Goal: Communication & Community: Participate in discussion

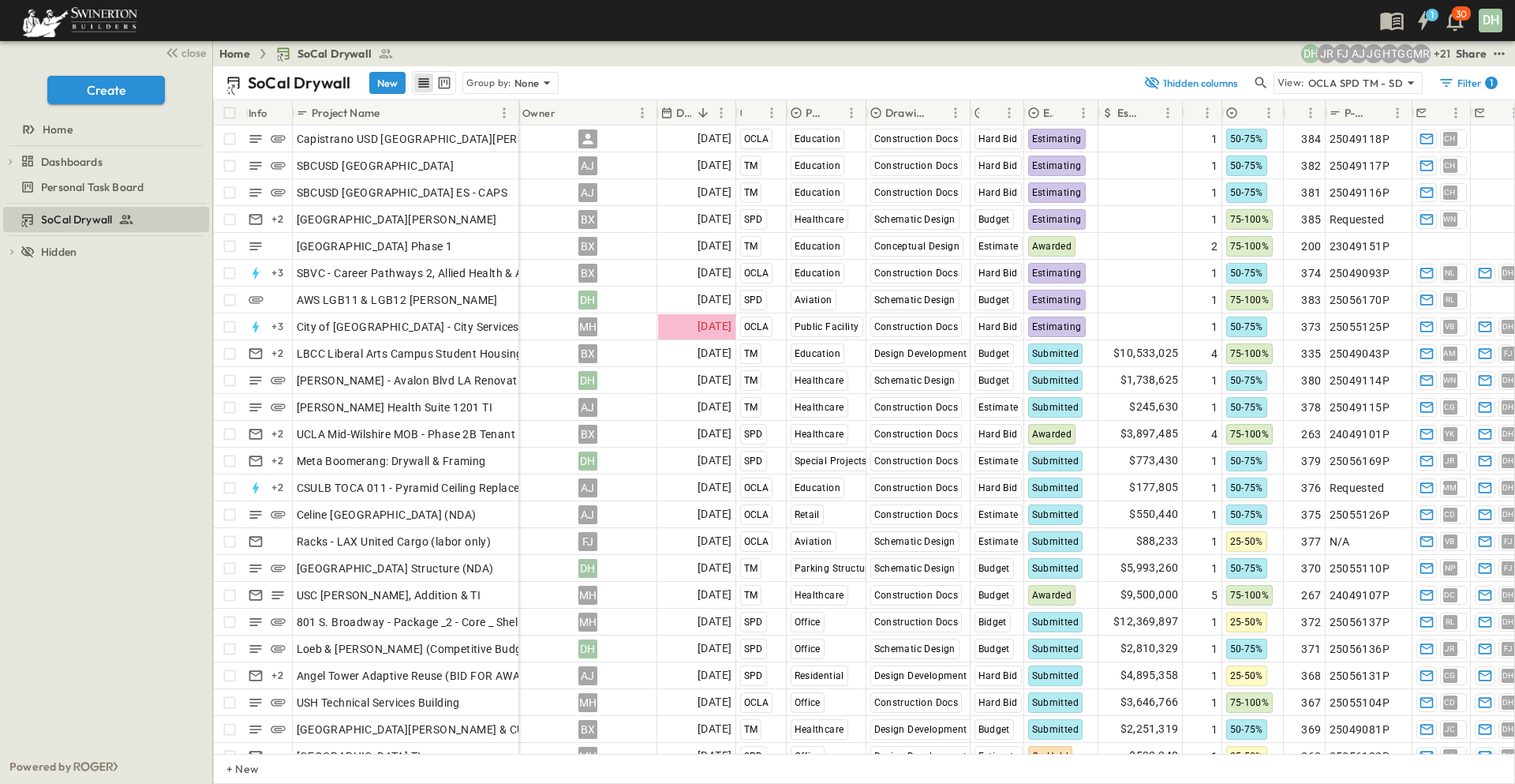
click at [130, 380] on div "SoCal Drywall To pick up a draggable item, press the space bar. While dragging,…" at bounding box center [106, 477] width 212 height 545
click at [1257, 81] on icon "button" at bounding box center [1261, 82] width 16 height 16
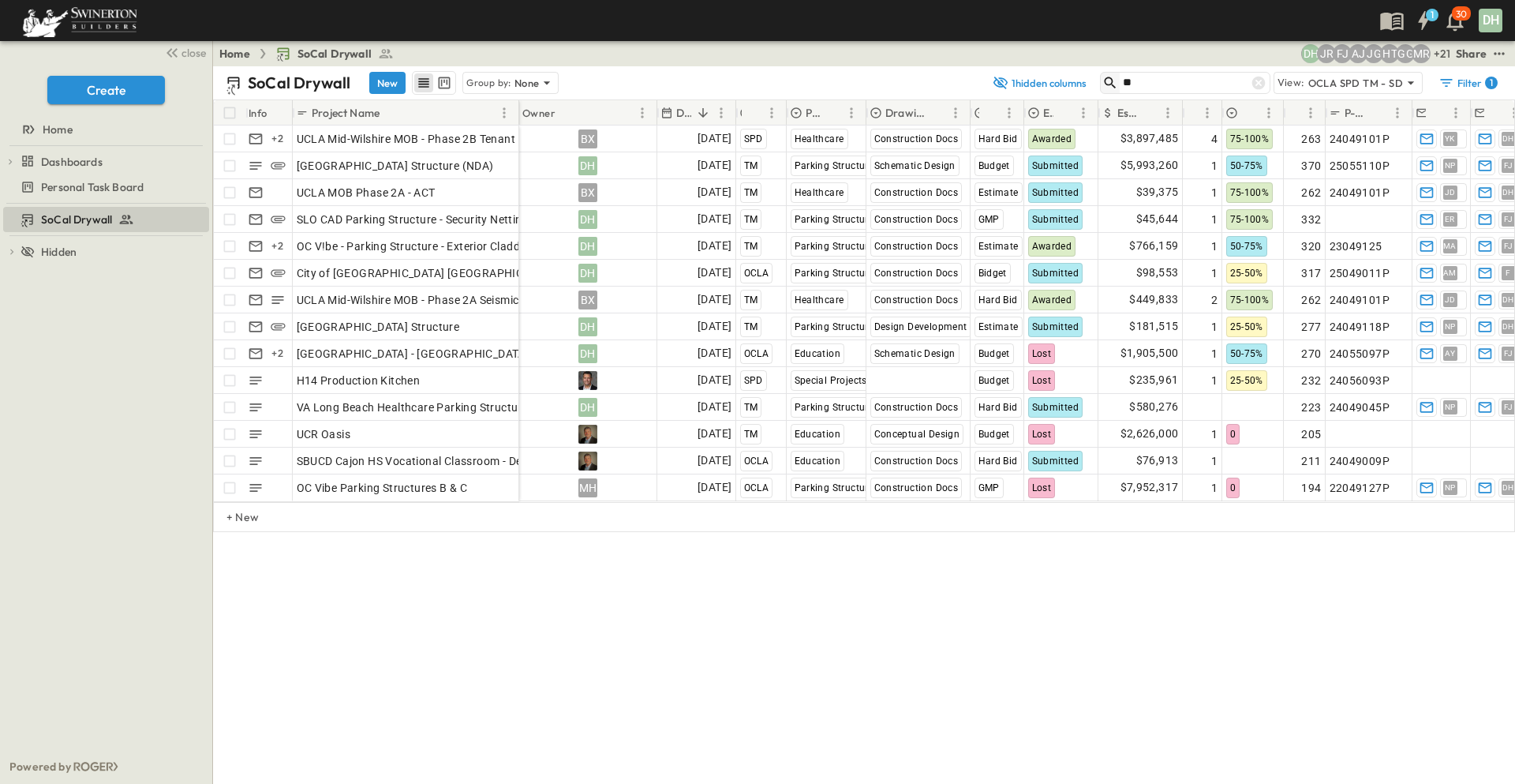
type input "*"
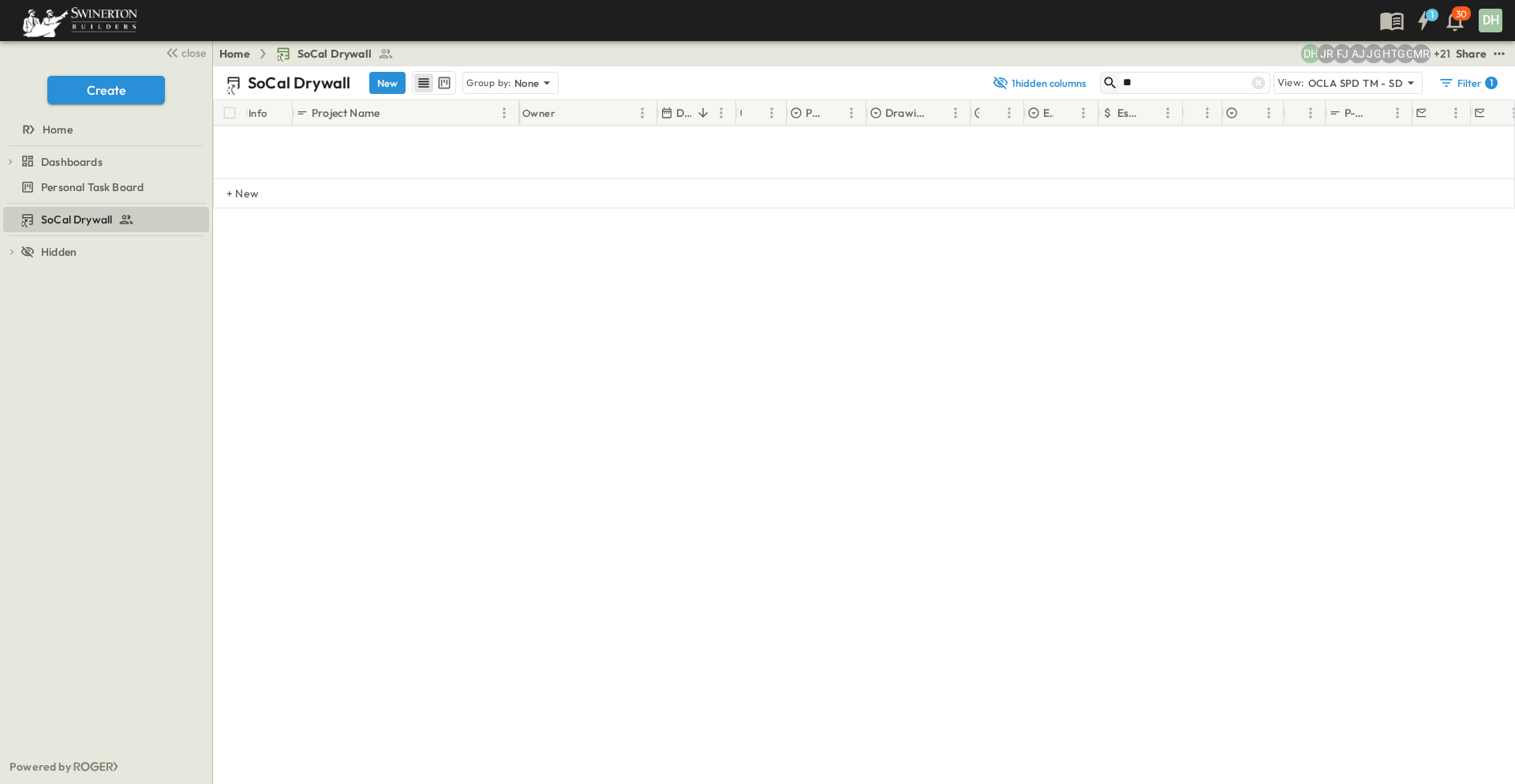
type input "*"
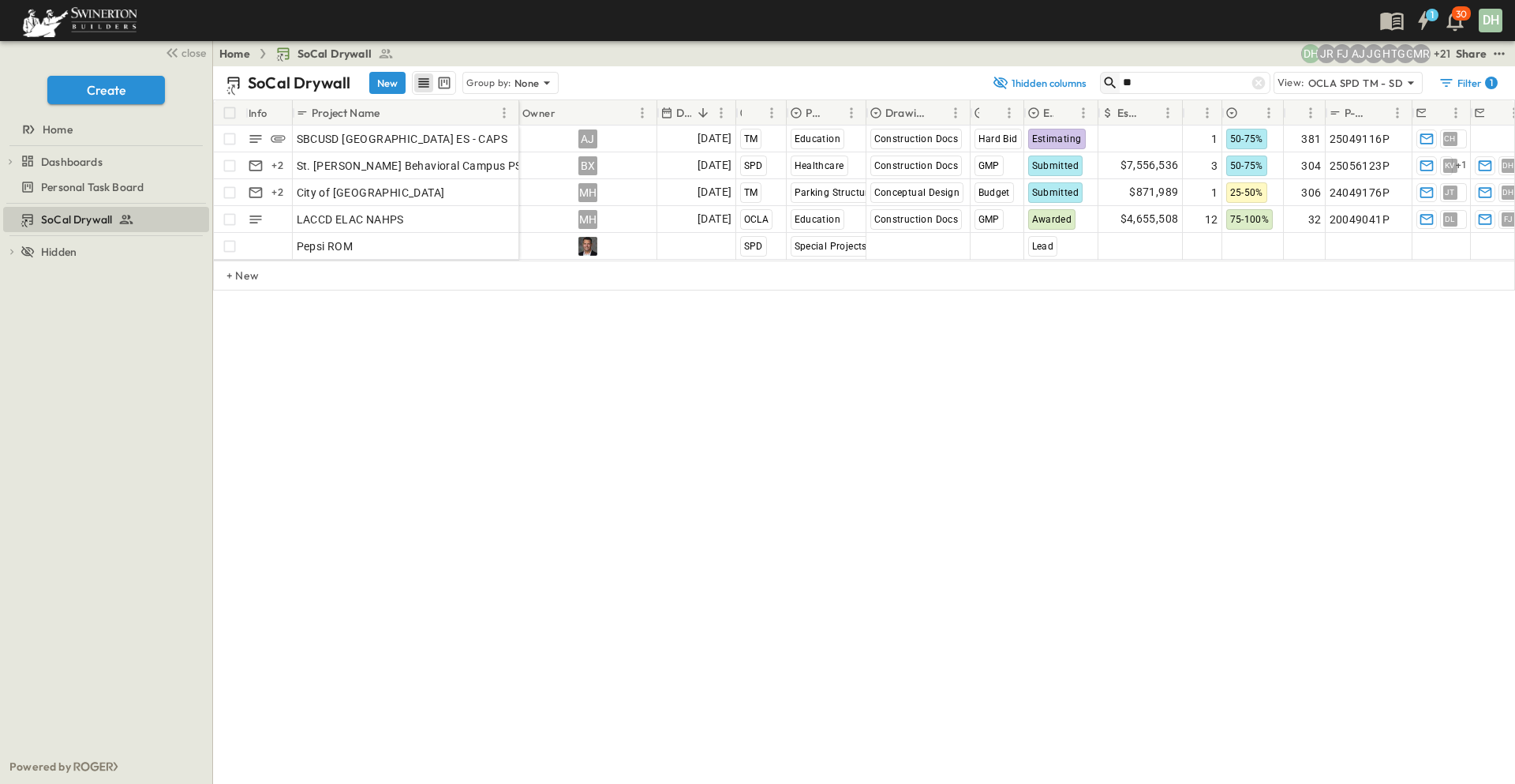
type input "*"
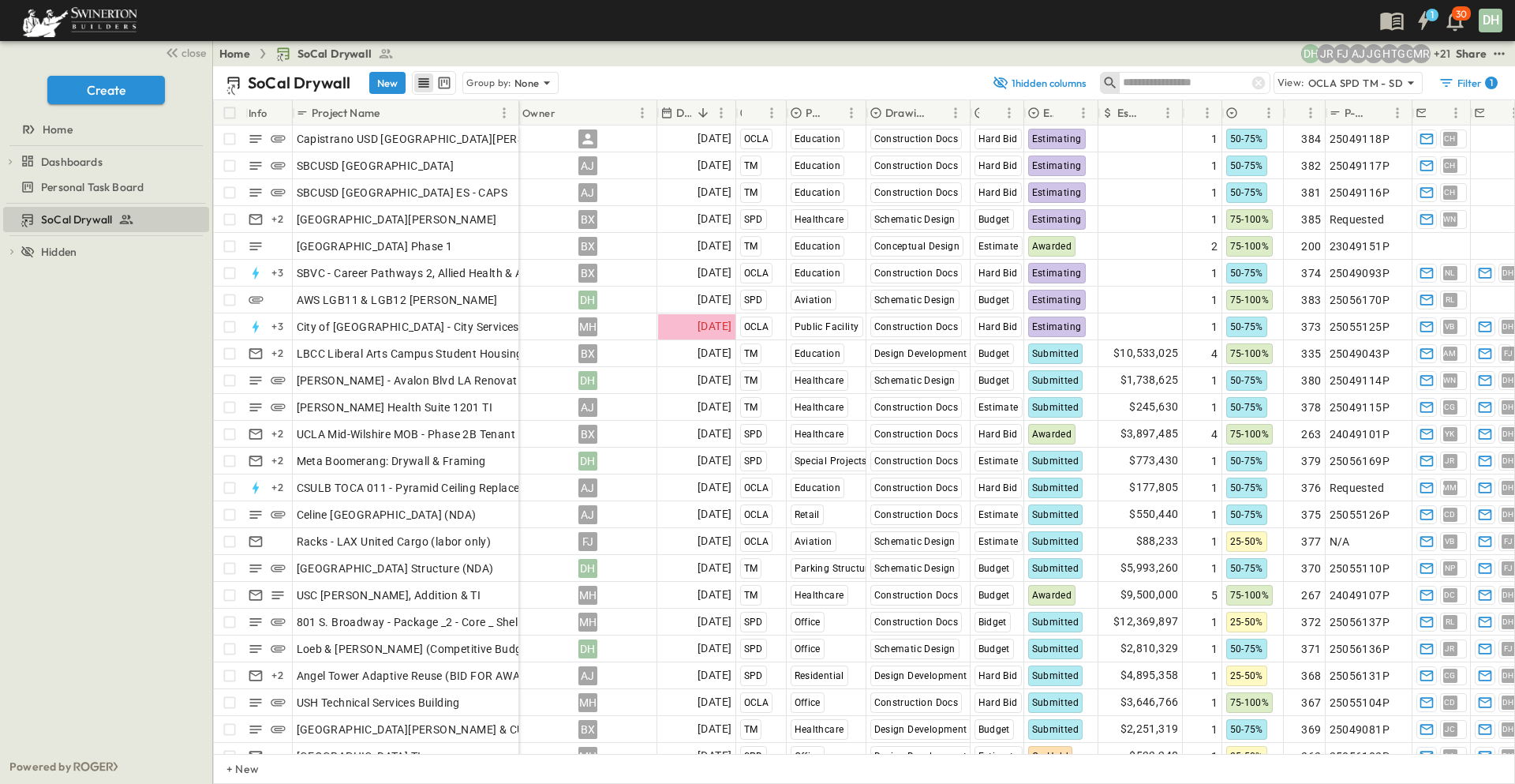
drag, startPoint x: 101, startPoint y: 376, endPoint x: 121, endPoint y: 375, distance: 20.0
click at [101, 376] on div "SoCal Drywall To pick up a draggable item, press the space bar. While dragging,…" at bounding box center [106, 477] width 212 height 545
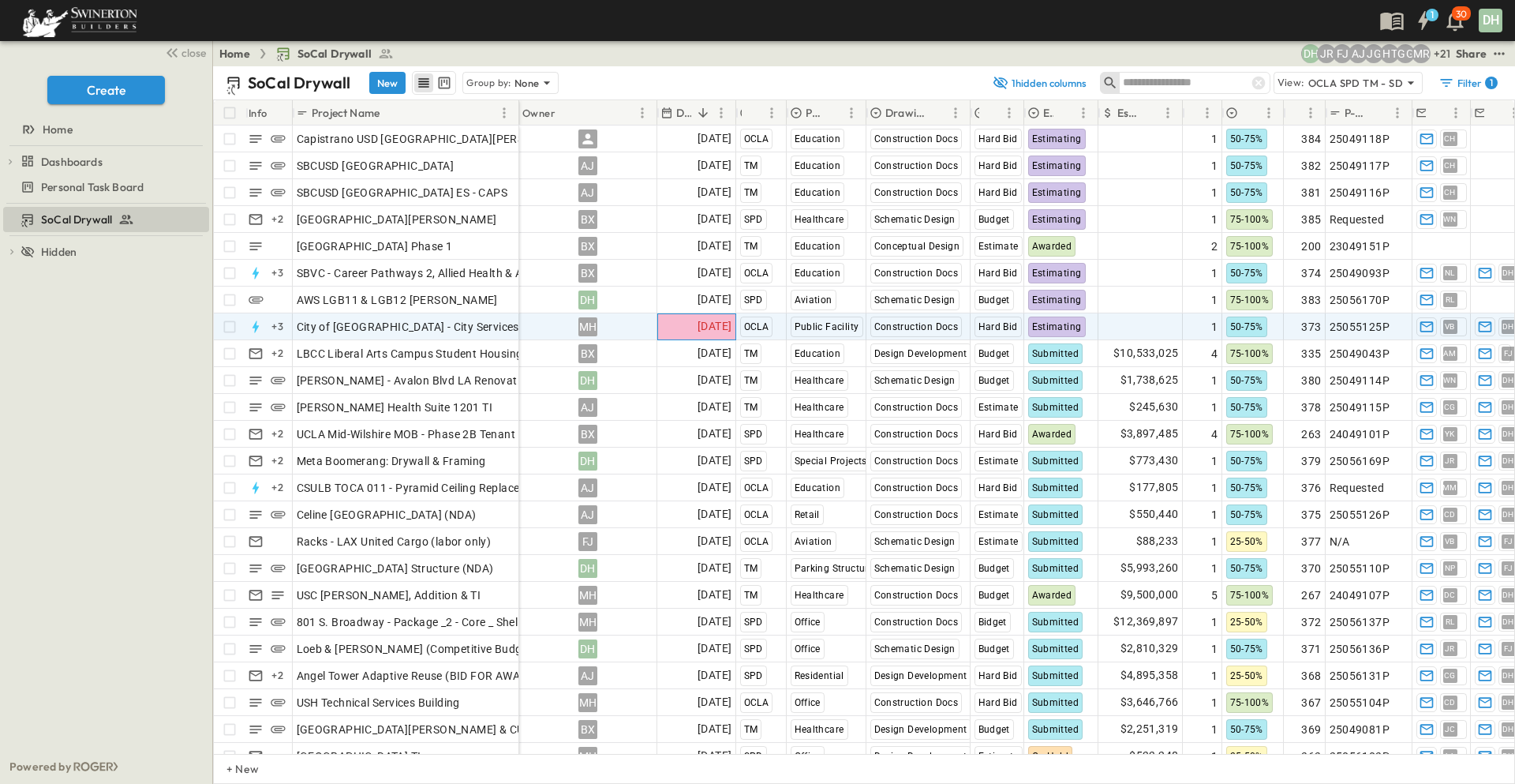
click at [698, 328] on span "[DATE]" at bounding box center [715, 327] width 34 height 18
click at [130, 345] on div "SoCal Drywall To pick up a draggable item, press the space bar. While dragging,…" at bounding box center [106, 477] width 212 height 545
